Goal: Information Seeking & Learning: Learn about a topic

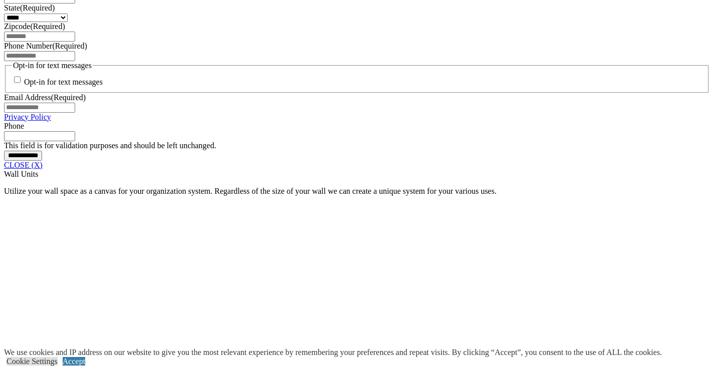
scroll to position [751, 0]
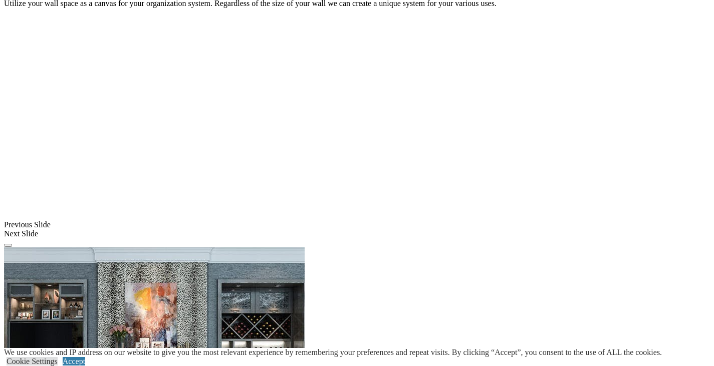
scroll to position [951, 0]
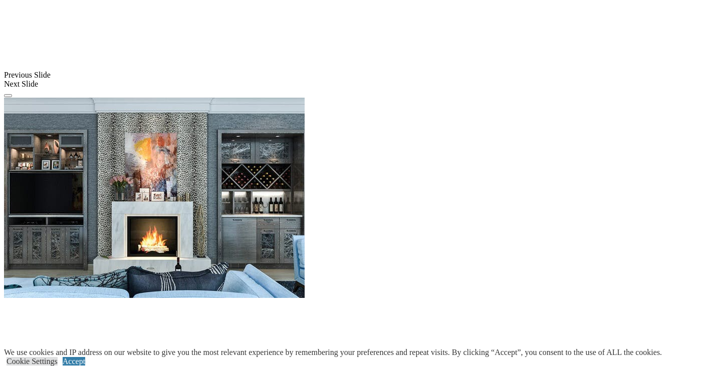
scroll to position [1102, 0]
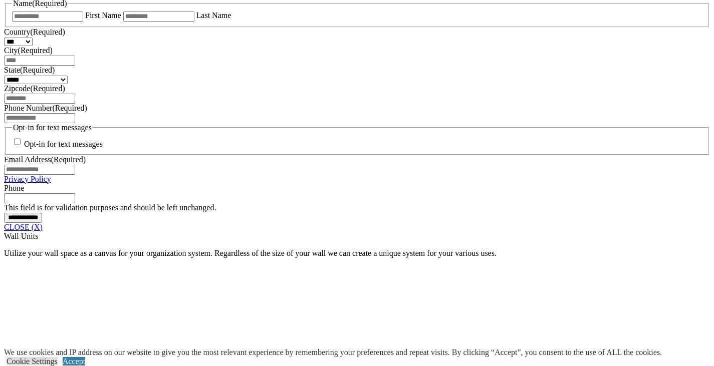
scroll to position [601, 0]
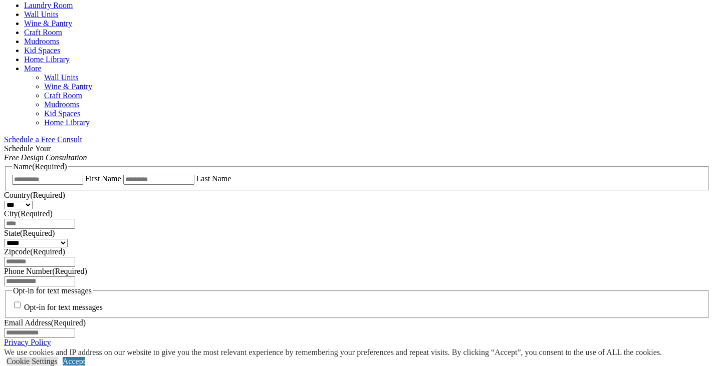
scroll to position [501, 0]
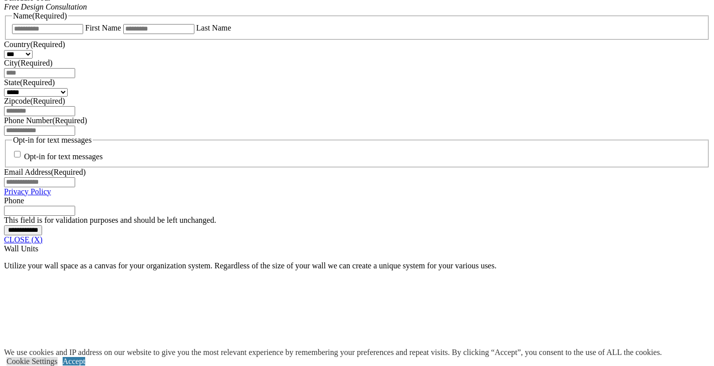
scroll to position [701, 0]
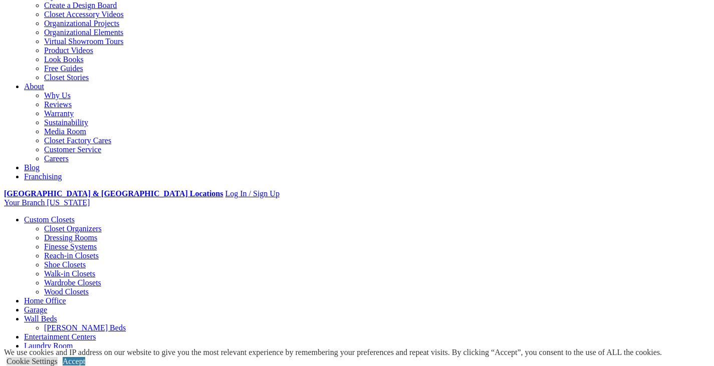
scroll to position [150, 0]
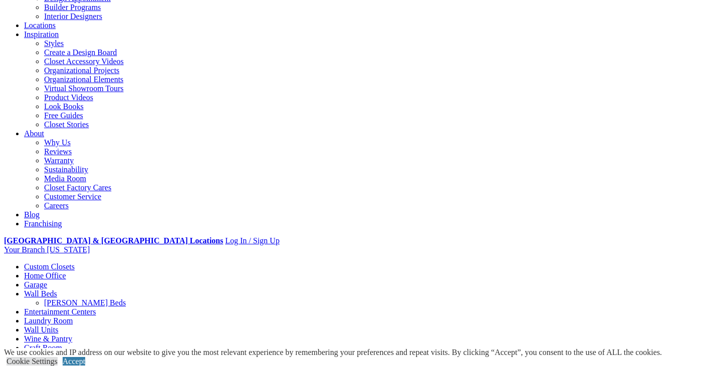
click at [66, 271] on link "Home Office" at bounding box center [45, 275] width 42 height 9
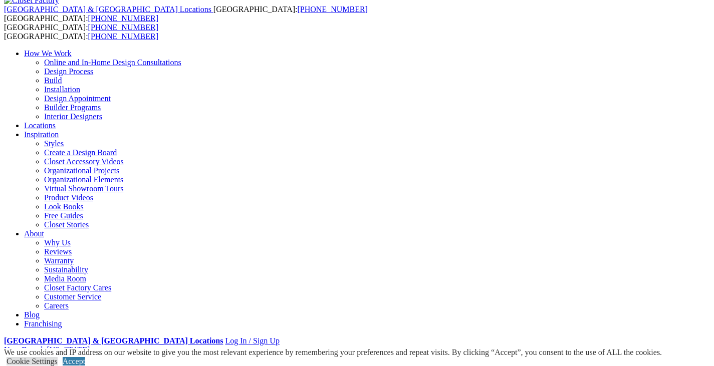
scroll to position [88, 0]
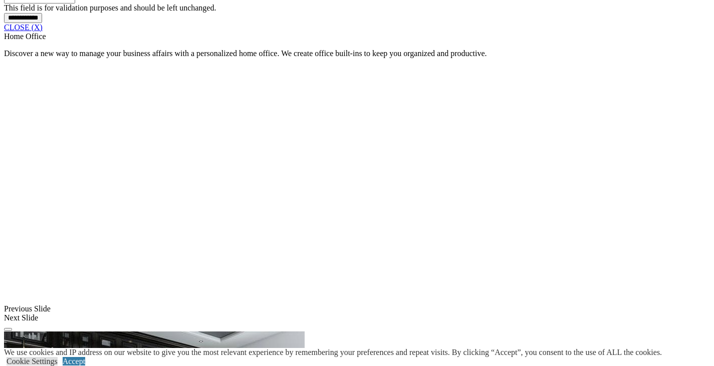
scroll to position [901, 0]
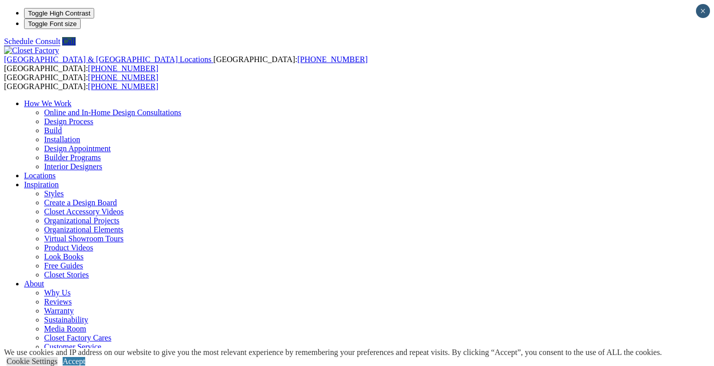
scroll to position [19, 0]
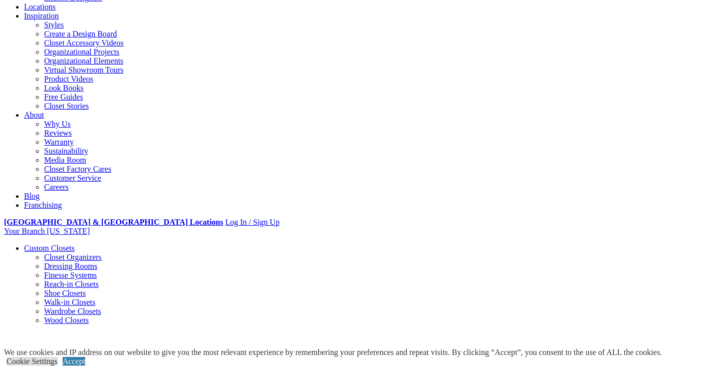
scroll to position [219, 0]
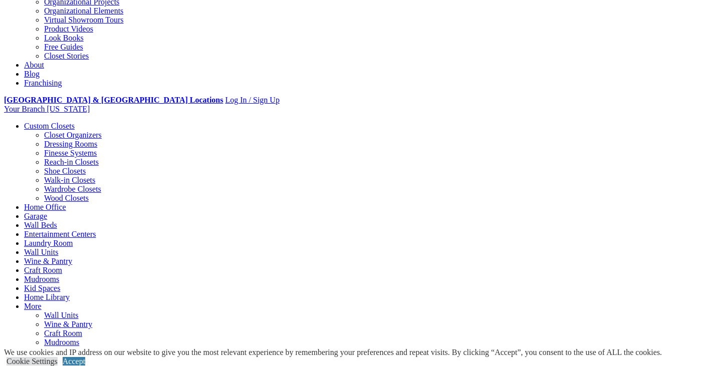
click at [79, 338] on link "Mudrooms" at bounding box center [61, 342] width 35 height 9
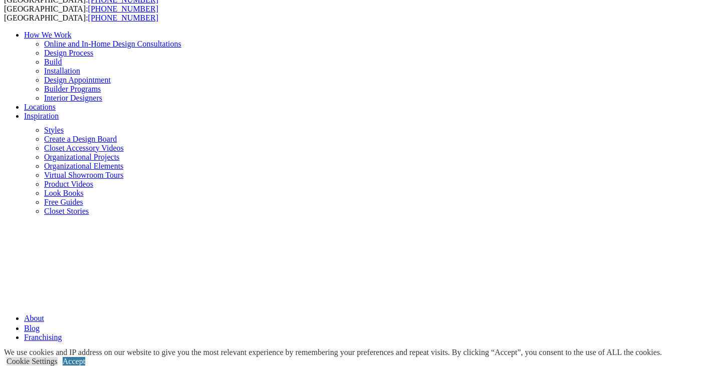
scroll to position [0, 0]
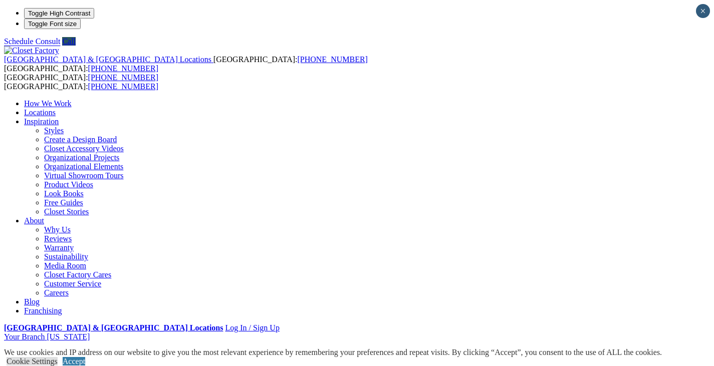
scroll to position [19, 0]
